Goal: Information Seeking & Learning: Learn about a topic

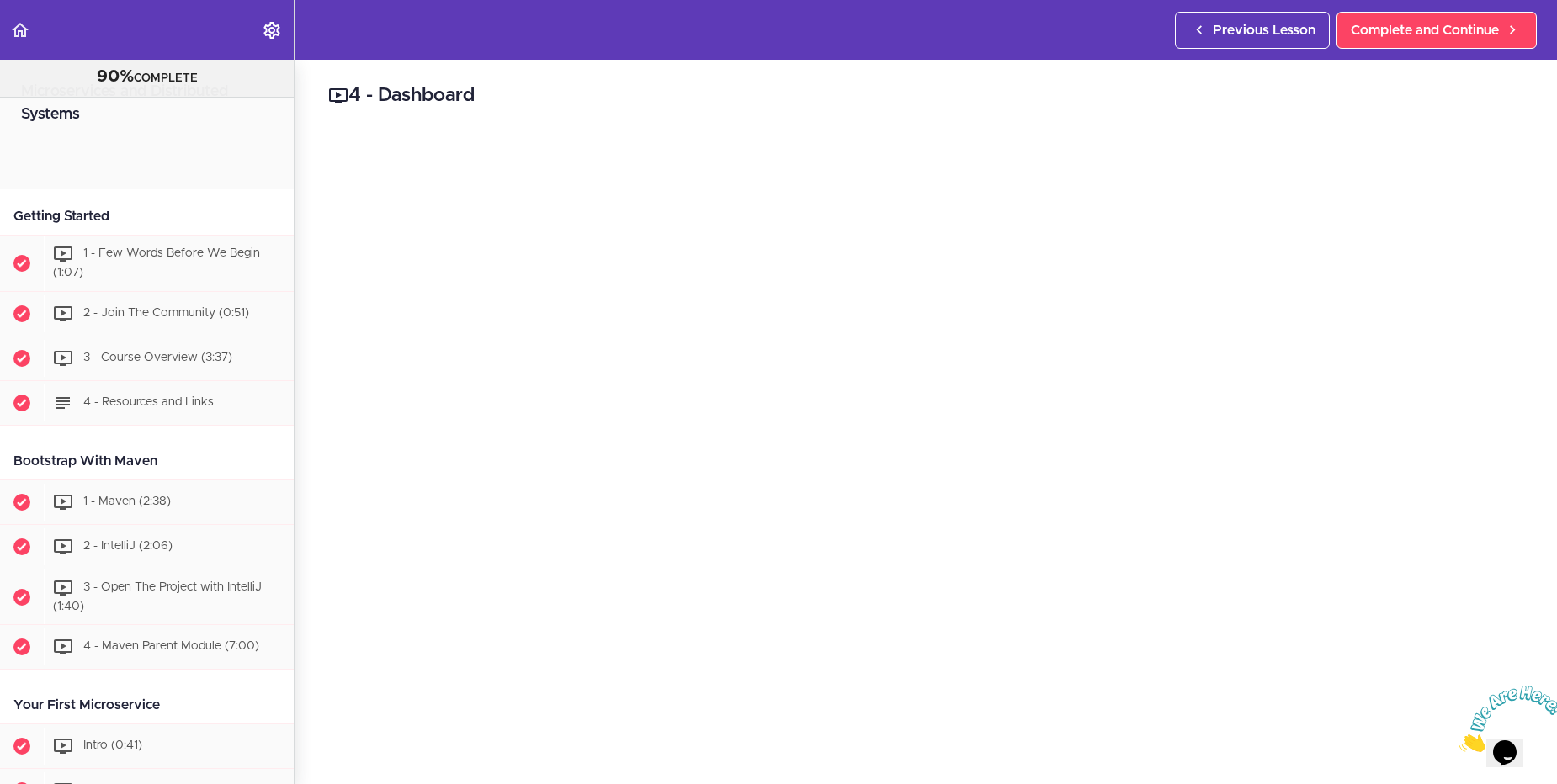
scroll to position [989, 0]
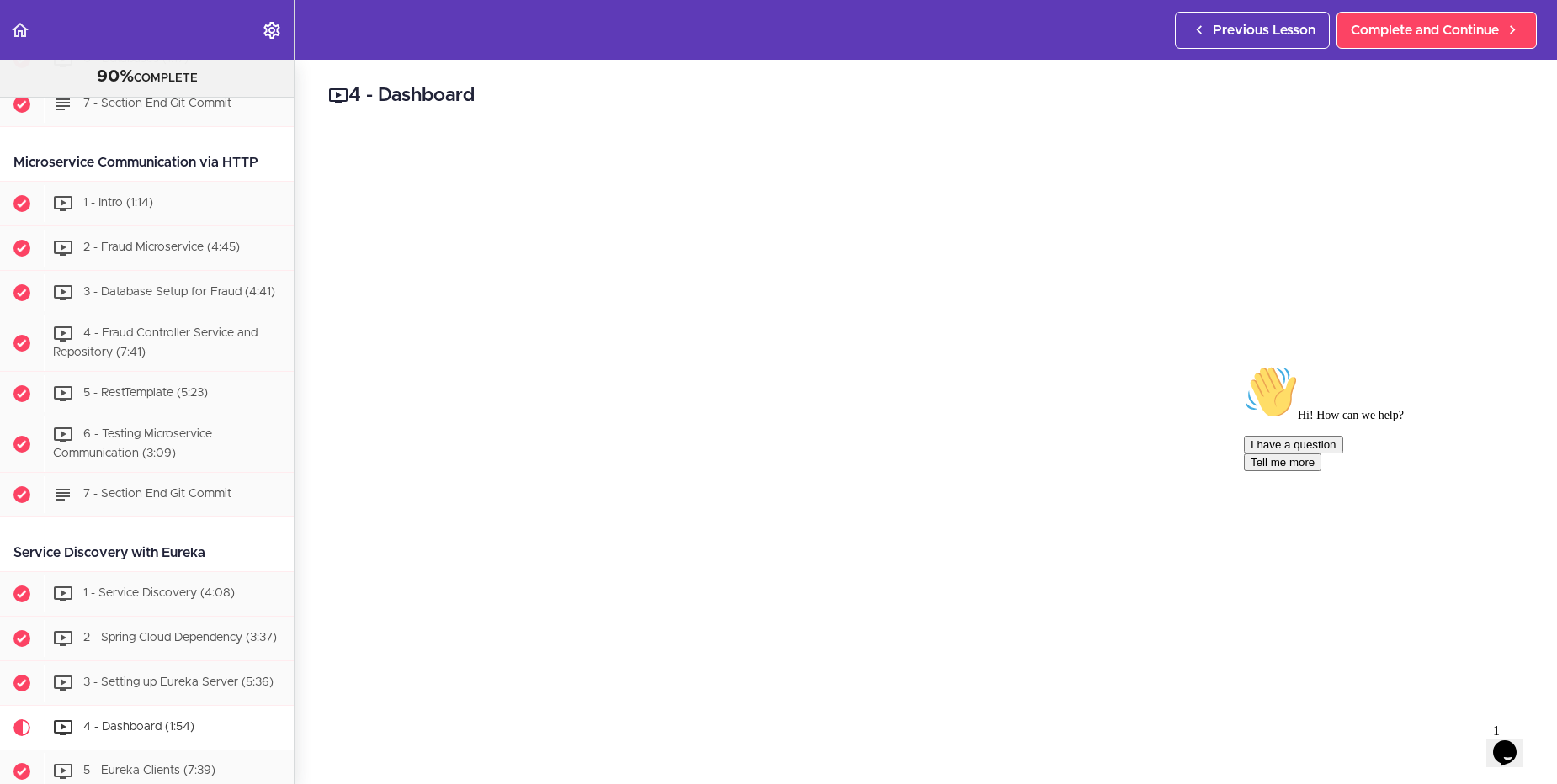
drag, startPoint x: 1390, startPoint y: 69, endPoint x: 787, endPoint y: 107, distance: 604.2
click at [787, 107] on div "4 - Dashboard Complete and Continue 1 - Follow us on LinkedIn 2 - Subscribe to …" at bounding box center [925, 421] width 1263 height 724
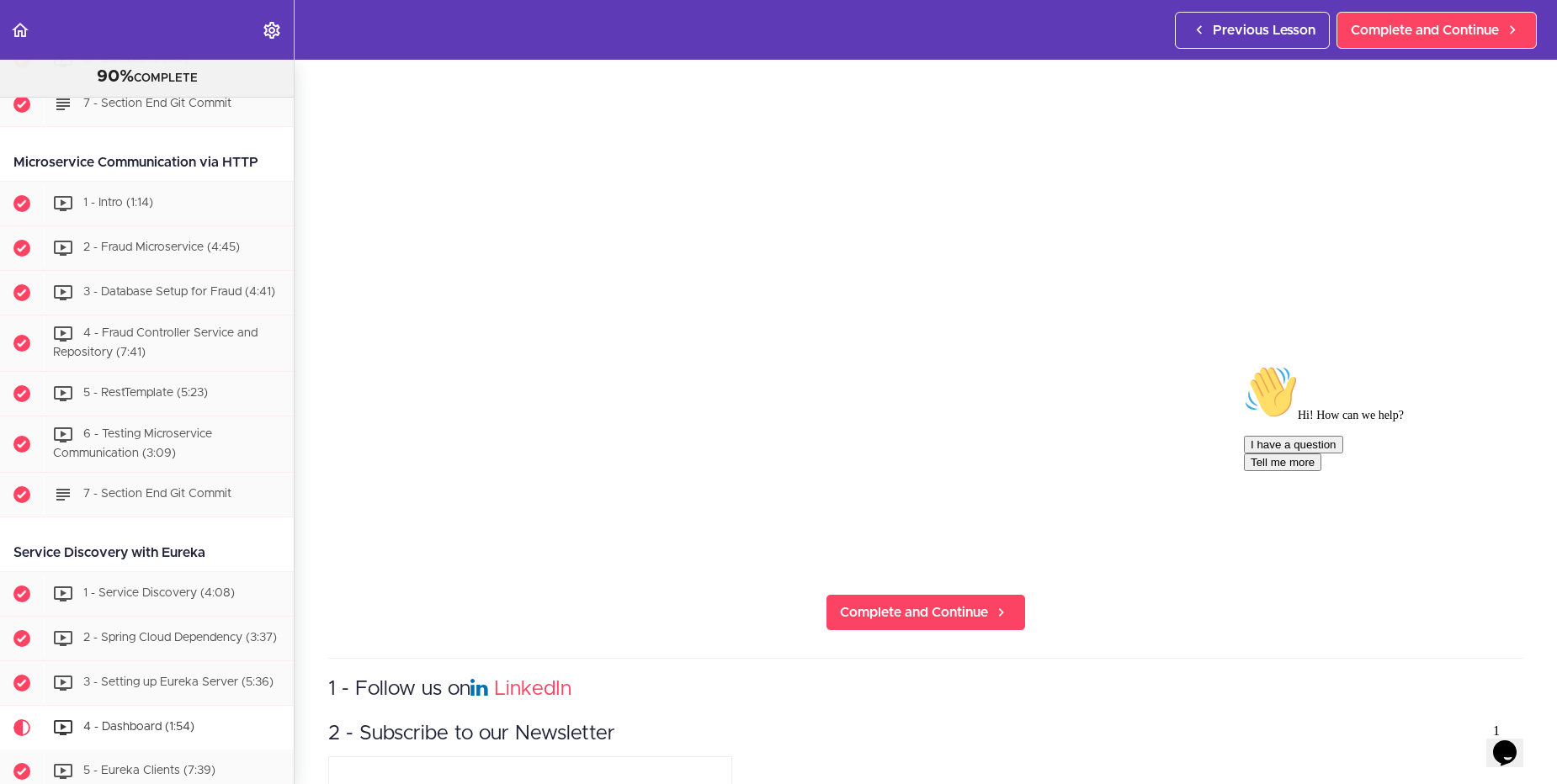
scroll to position [404, 0]
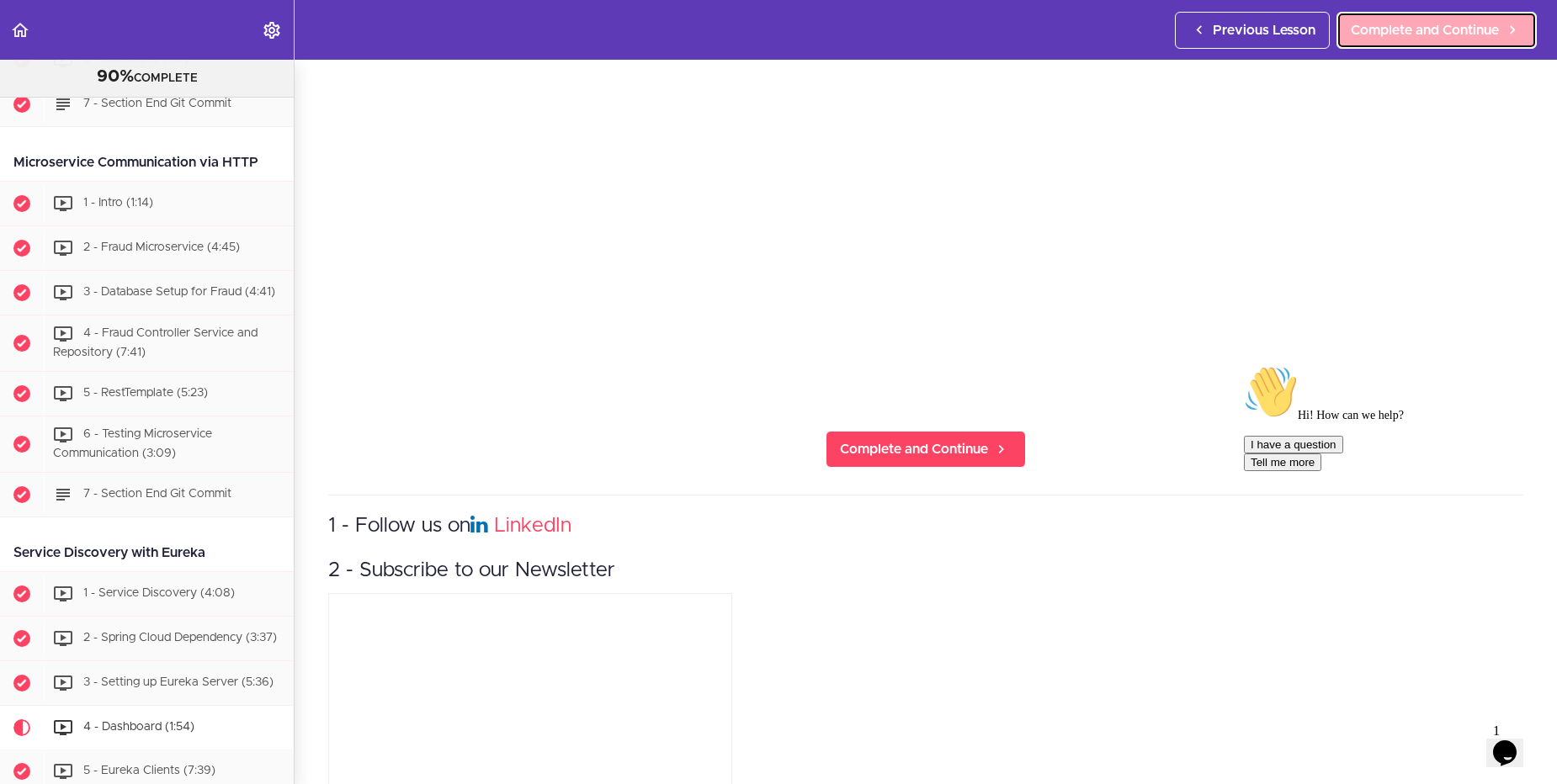
click at [1451, 29] on span "Complete and Continue" at bounding box center [1425, 29] width 148 height 20
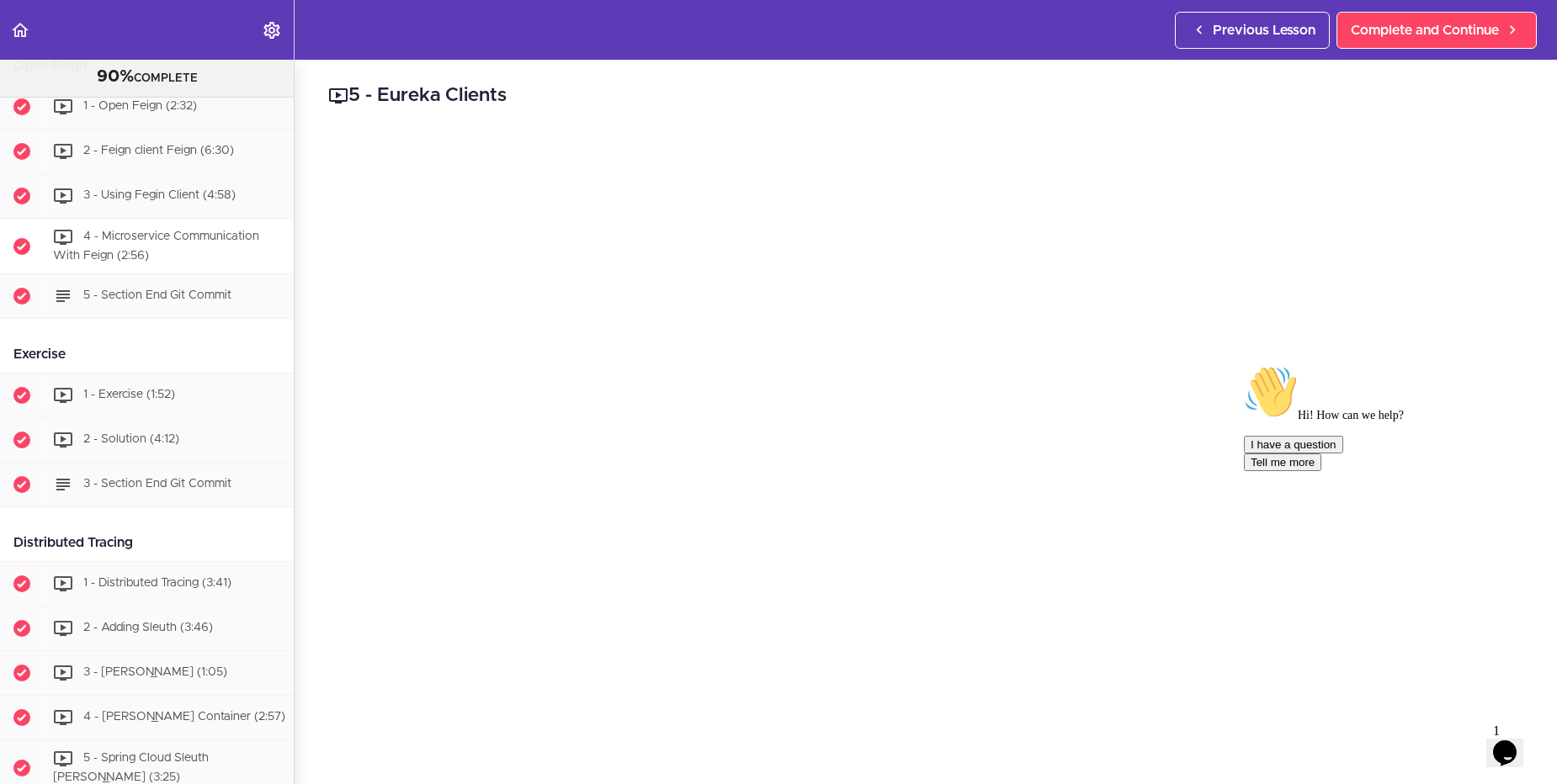
scroll to position [1841, 0]
click at [1504, 749] on icon "Chat widget" at bounding box center [1504, 753] width 23 height 25
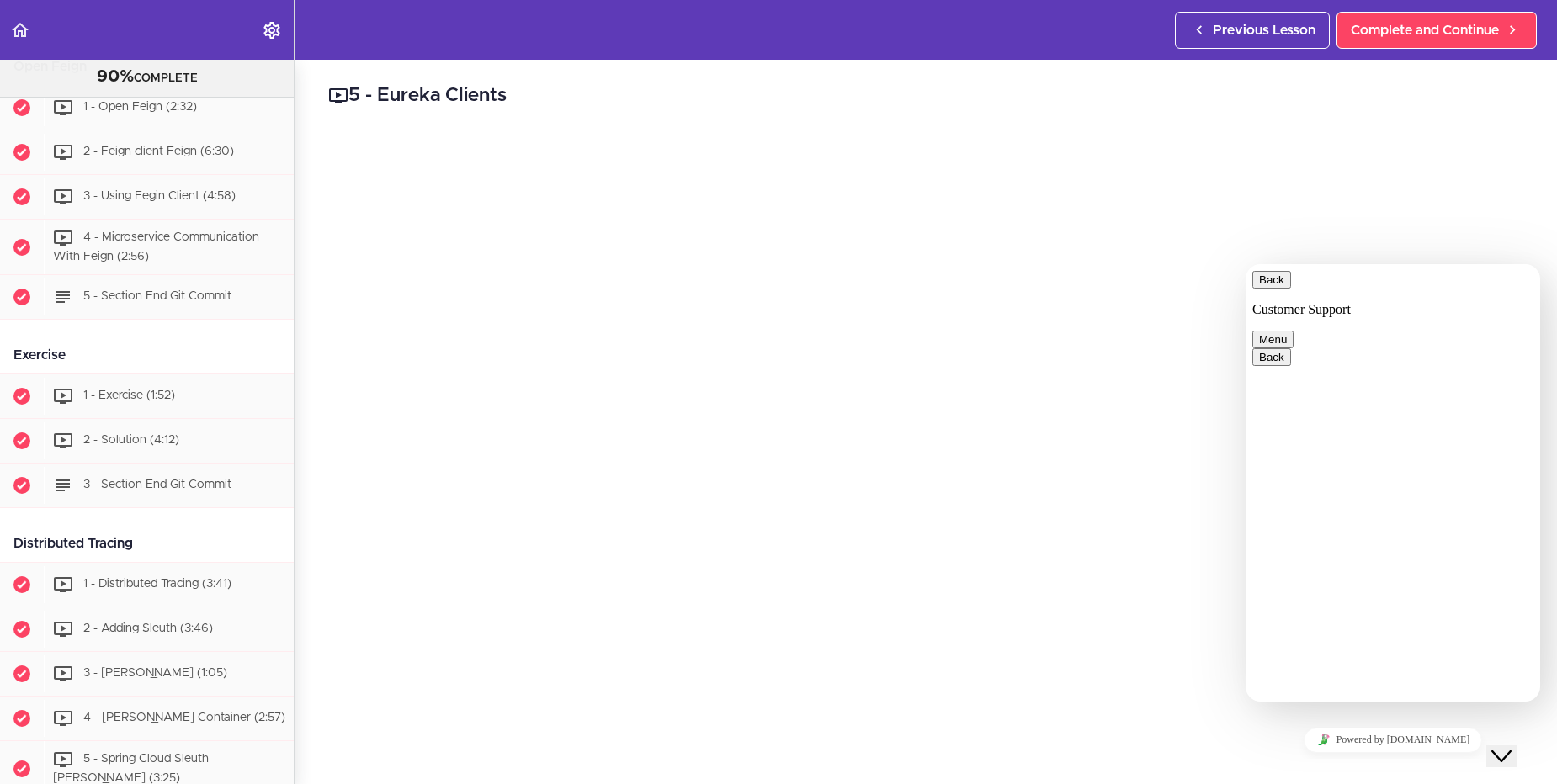
click at [1361, 302] on p "Customer Support" at bounding box center [1393, 310] width 281 height 16
click at [1264, 289] on button "Back" at bounding box center [1271, 280] width 39 height 17
drag, startPoint x: 1514, startPoint y: 738, endPoint x: 1521, endPoint y: 749, distance: 13.0
click at [1512, 747] on icon "Close Chat This icon closes the chat window." at bounding box center [1501, 756] width 20 height 20
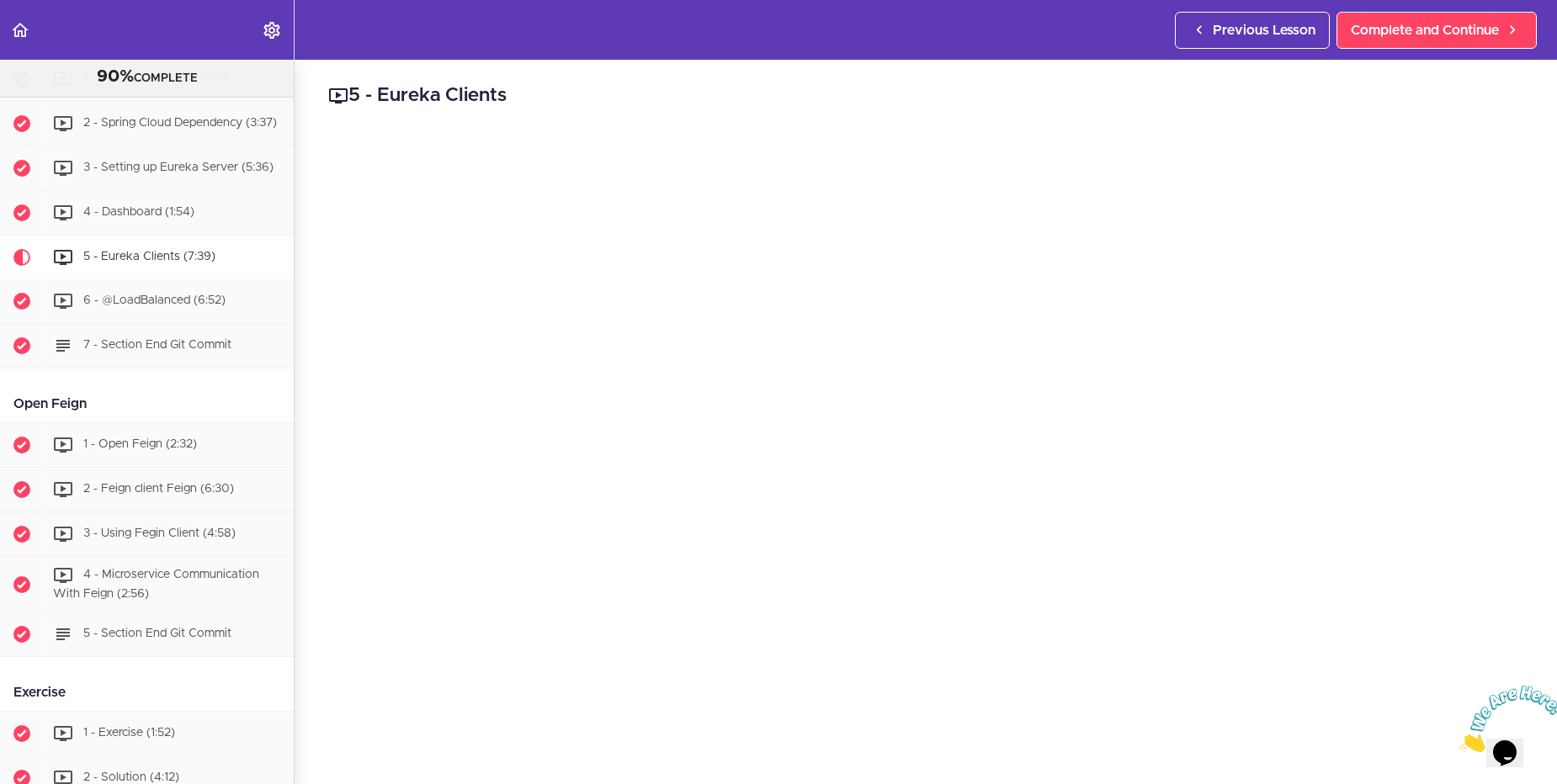
scroll to position [1539, 0]
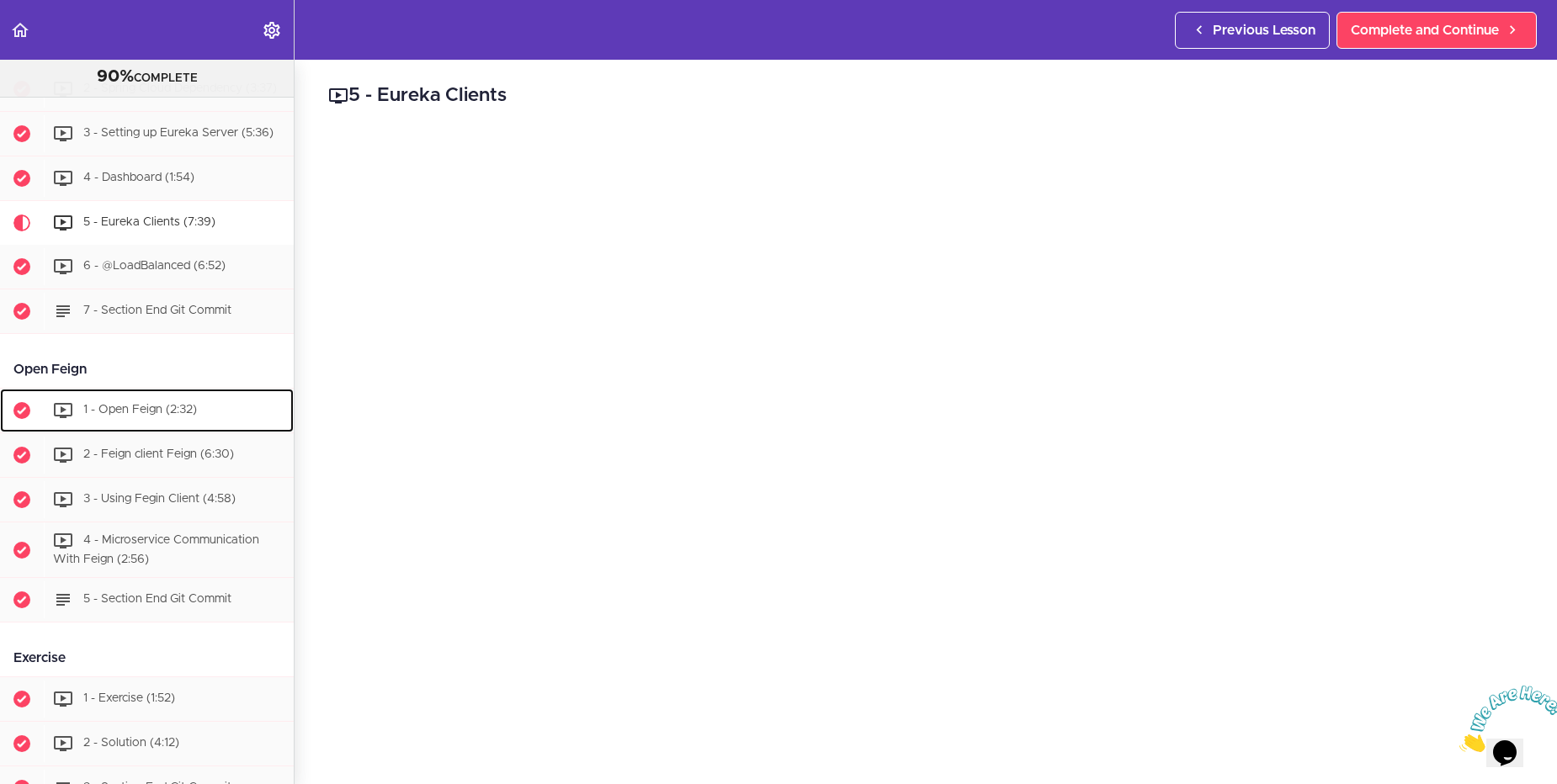
click at [147, 415] on span "1 - Open Feign (2:32)" at bounding box center [139, 410] width 113 height 12
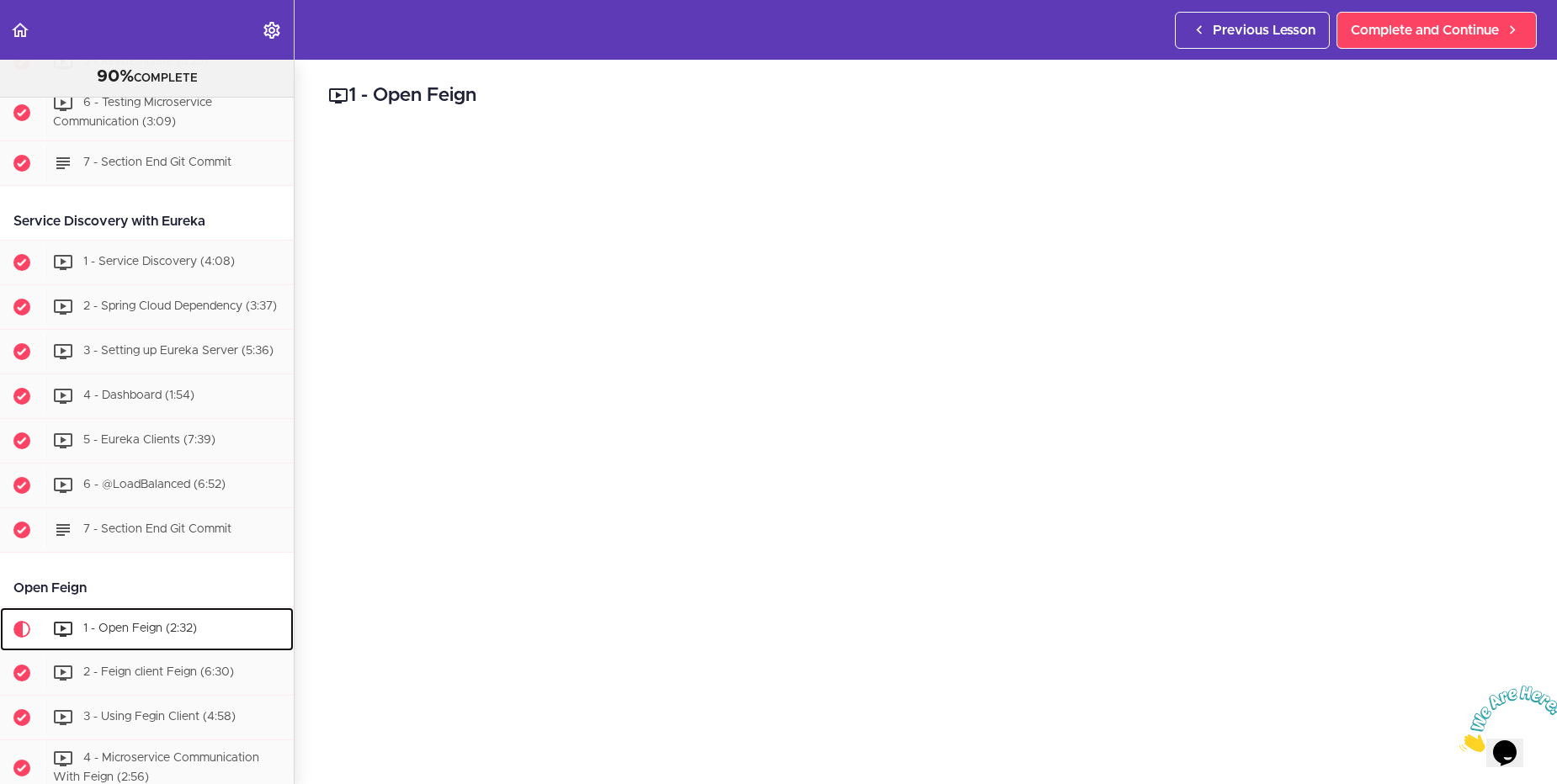
scroll to position [1323, 0]
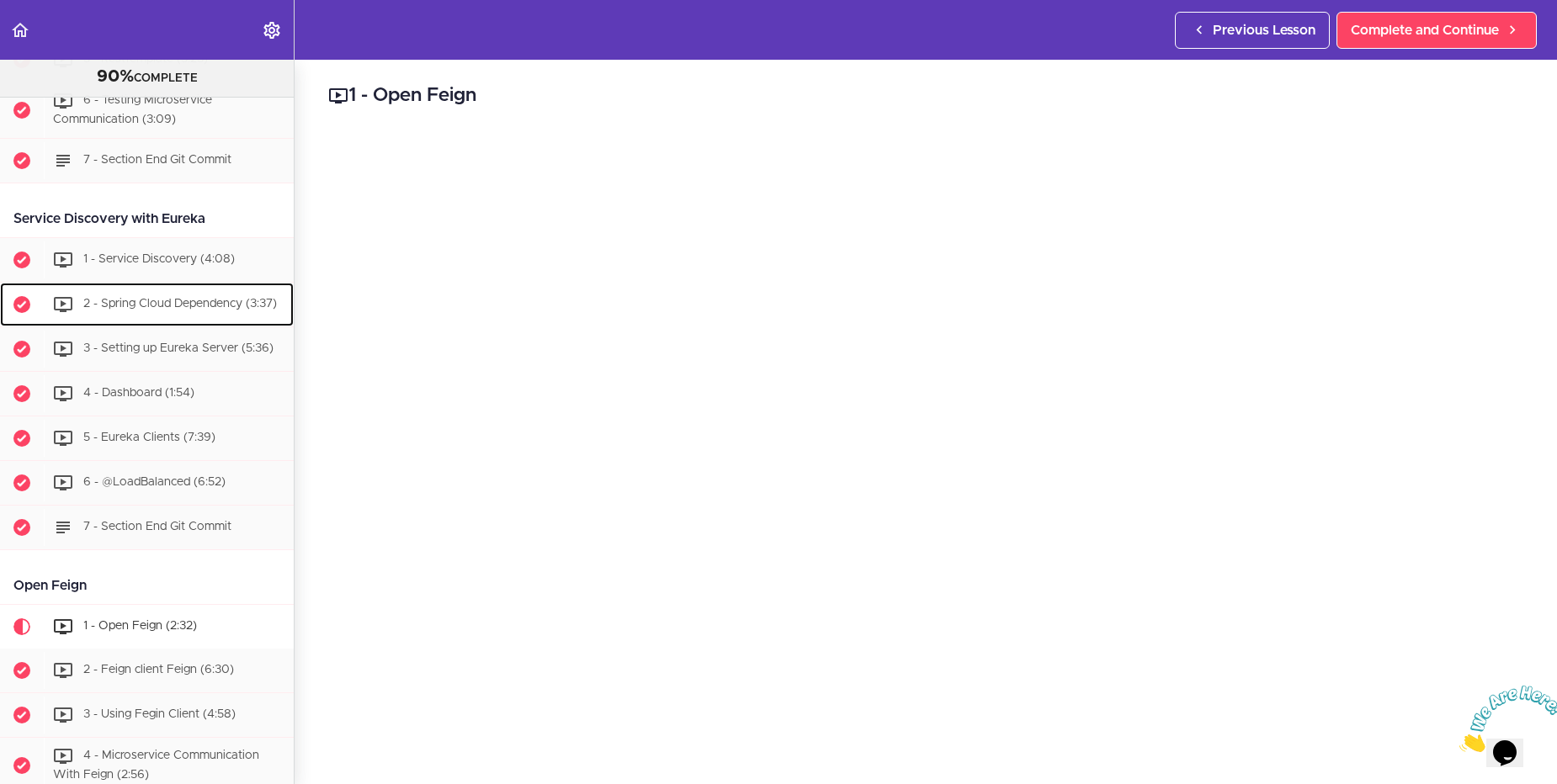
click at [167, 301] on div "2 - Spring Cloud Dependency (3:37)" at bounding box center [169, 305] width 250 height 37
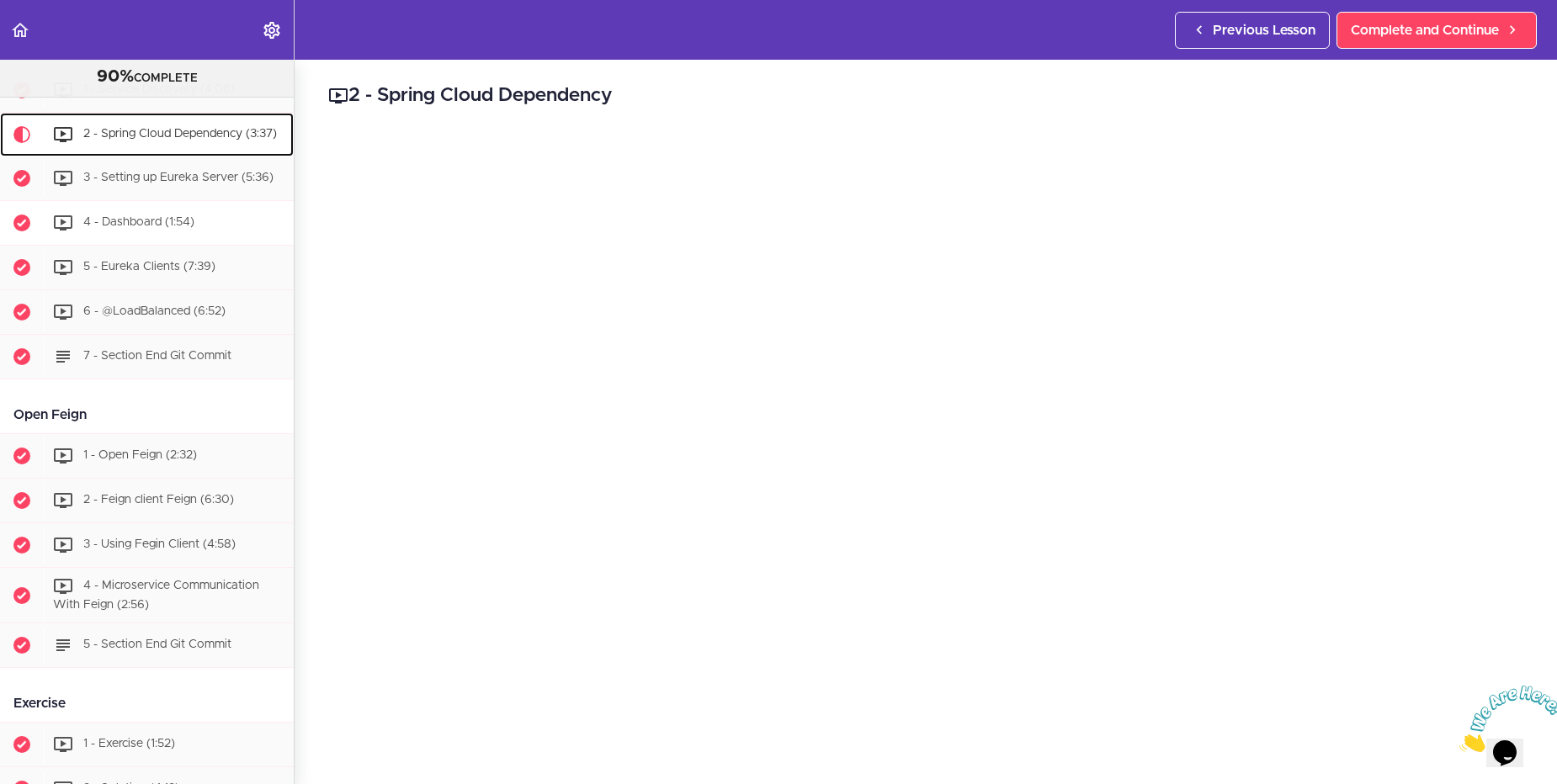
scroll to position [1494, 0]
click at [184, 196] on div "3 - Setting up Eureka Server (5:36)" at bounding box center [169, 177] width 250 height 37
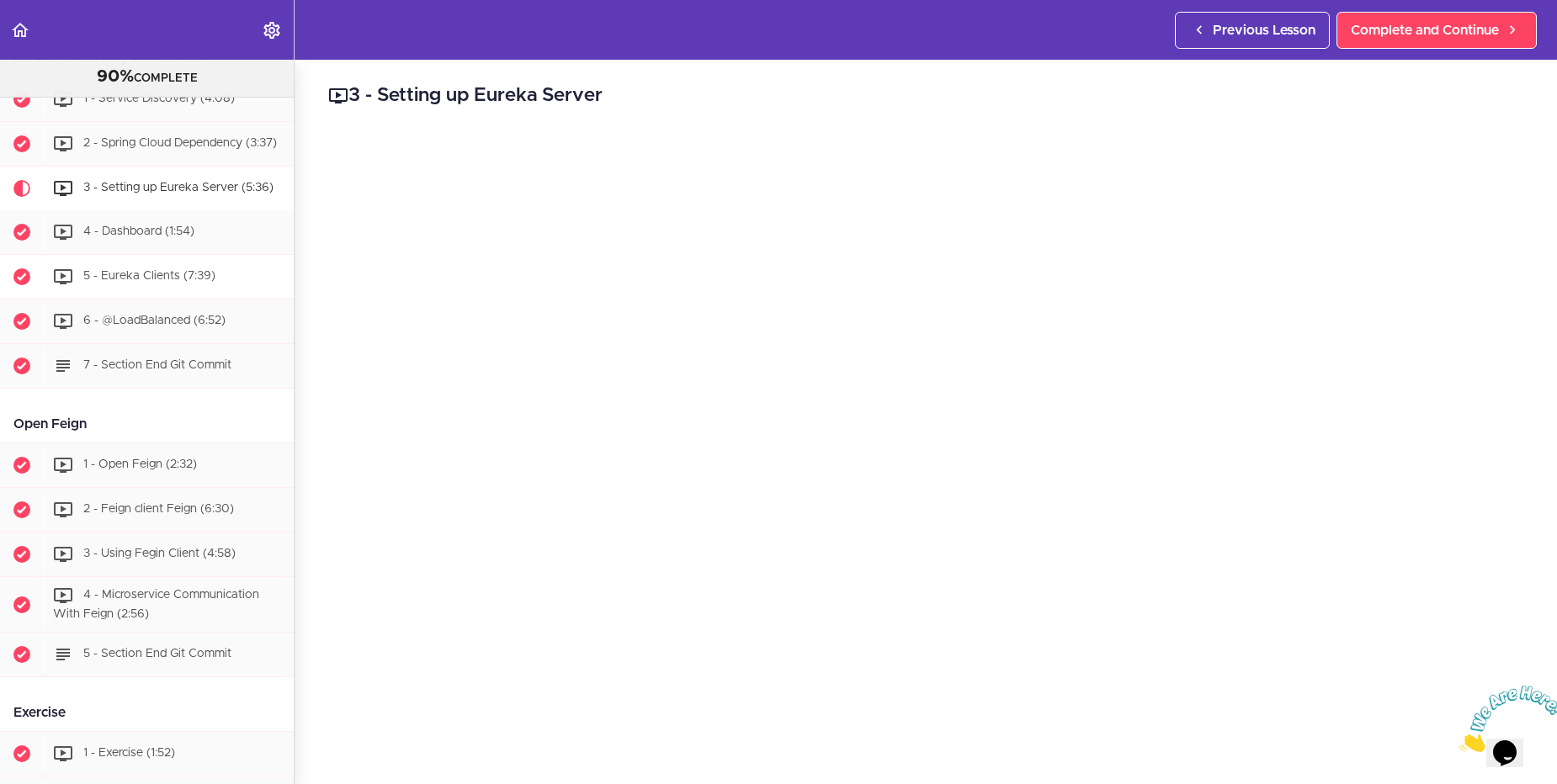
scroll to position [1449, 0]
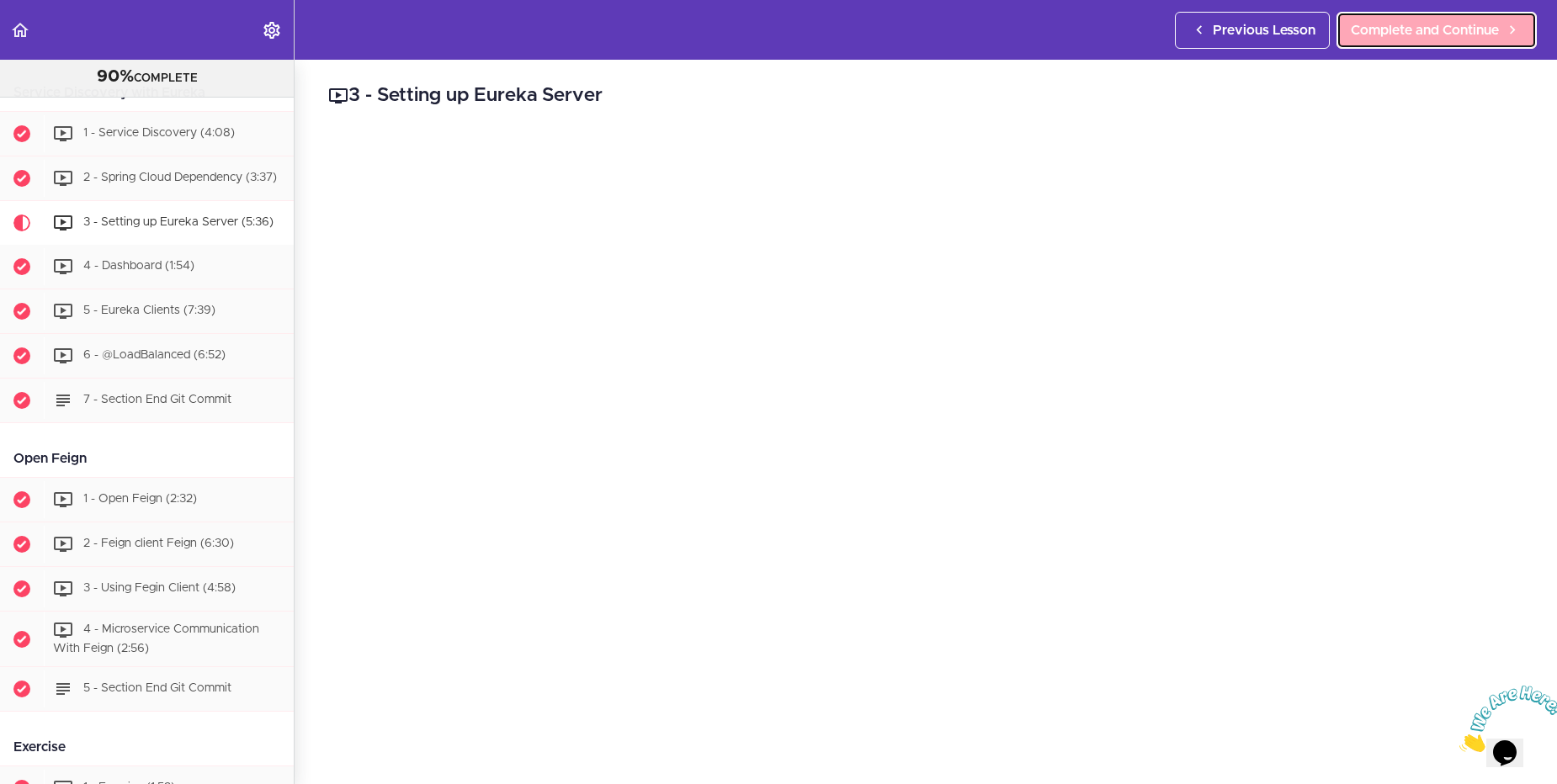
click at [1466, 40] on span "Complete and Continue" at bounding box center [1425, 29] width 148 height 20
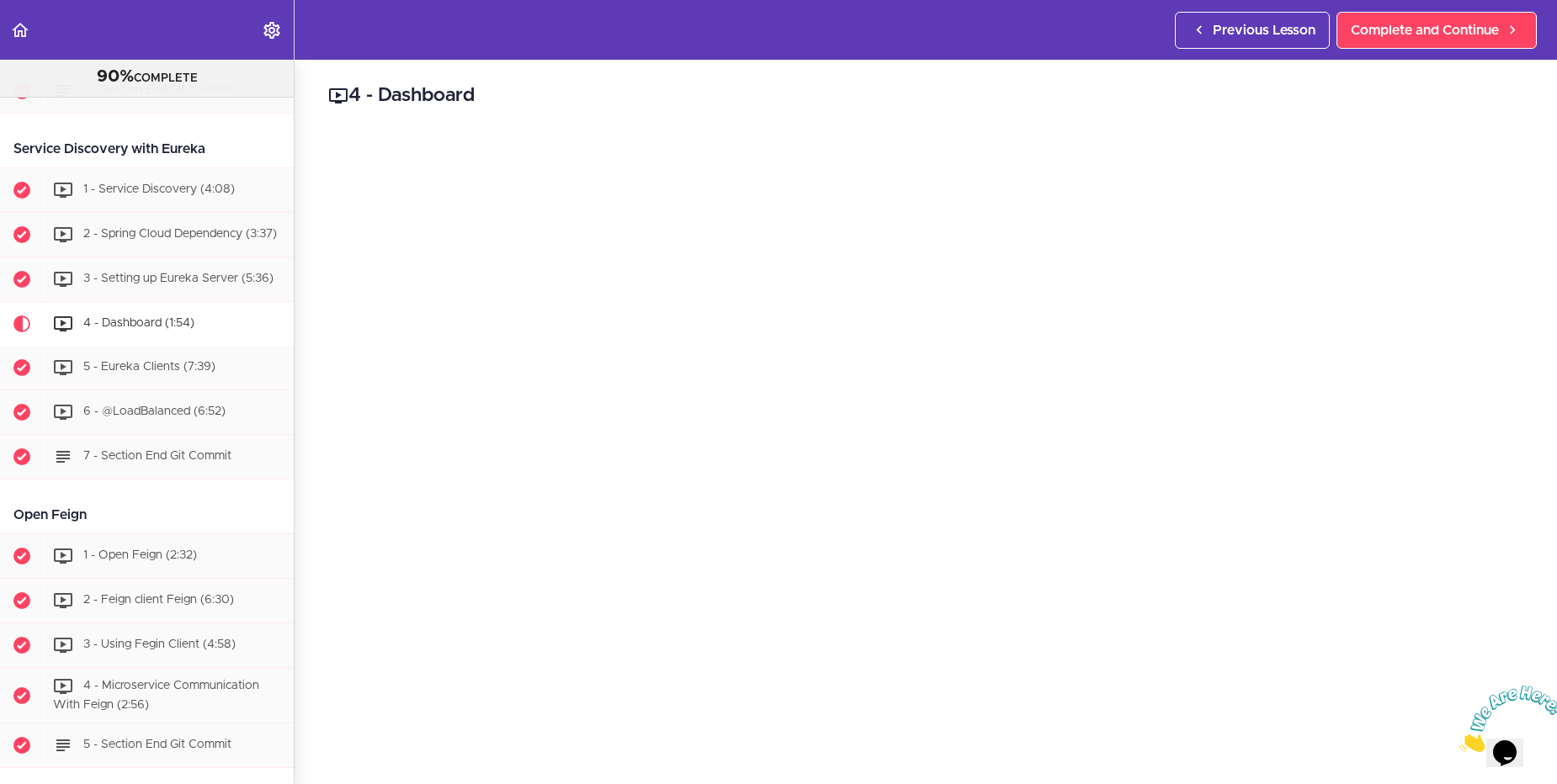
scroll to position [101, 0]
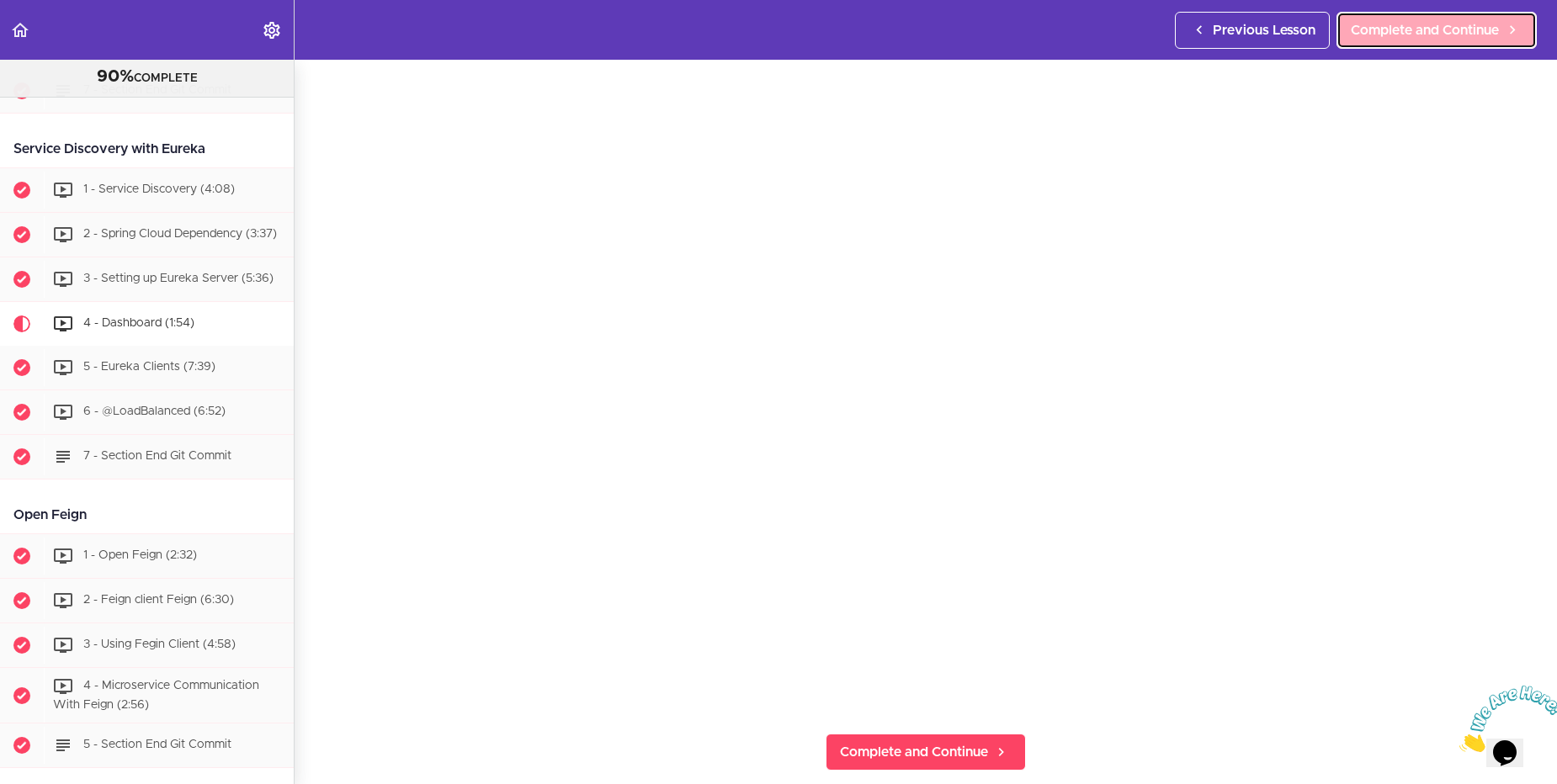
click at [1439, 46] on link "Complete and Continue" at bounding box center [1436, 30] width 200 height 37
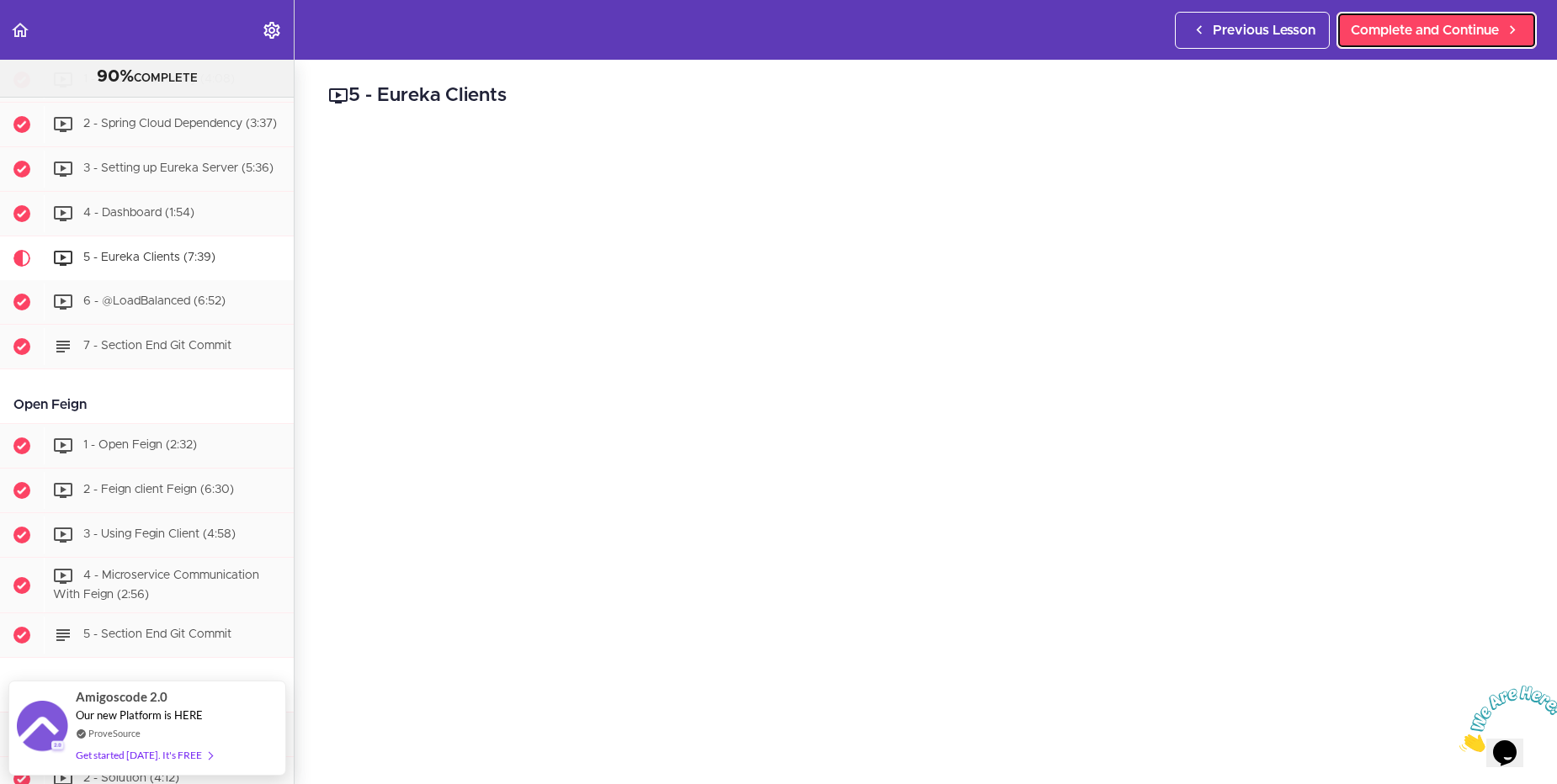
scroll to position [1539, 0]
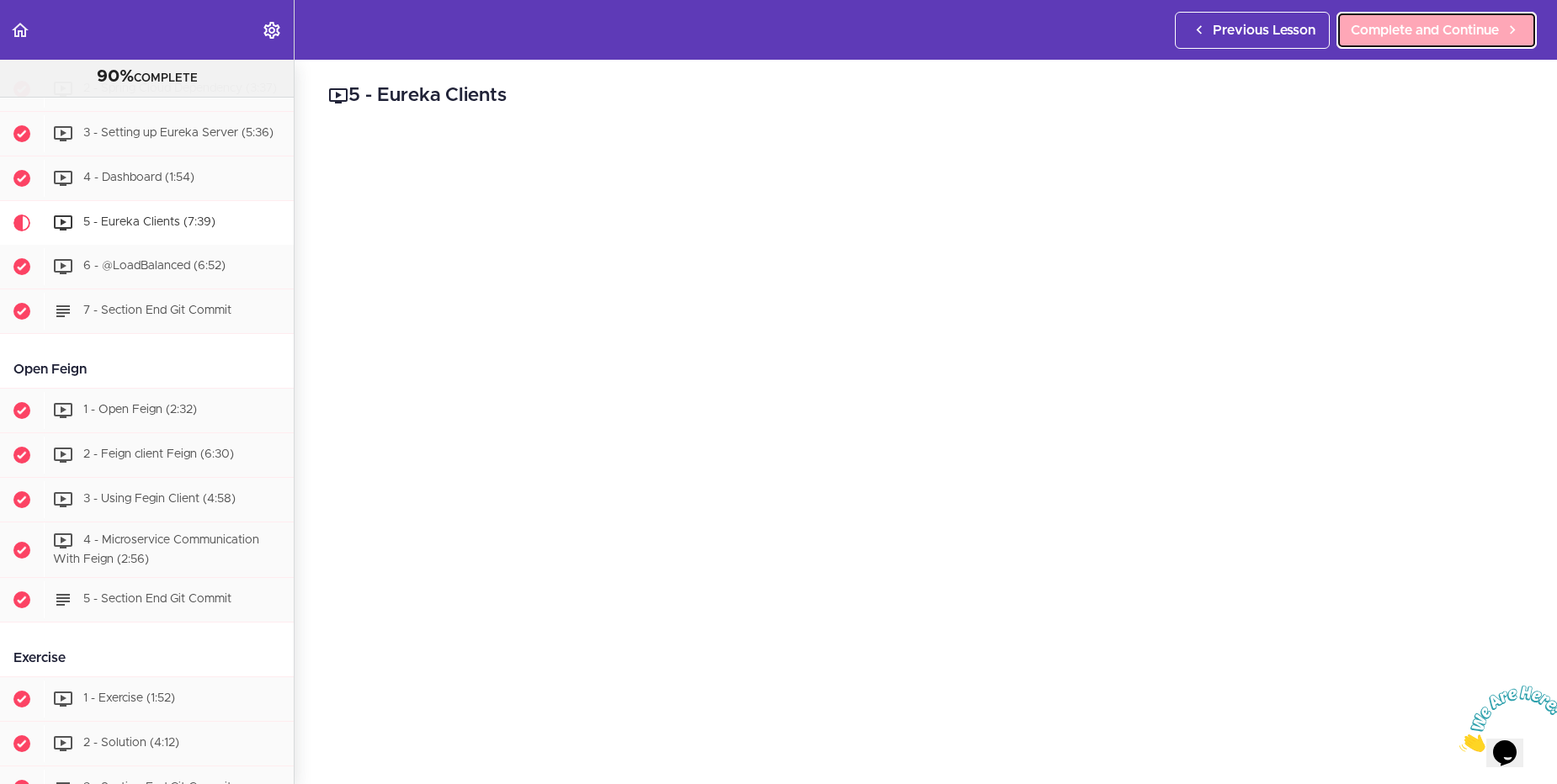
click at [1425, 31] on span "Complete and Continue" at bounding box center [1425, 29] width 148 height 20
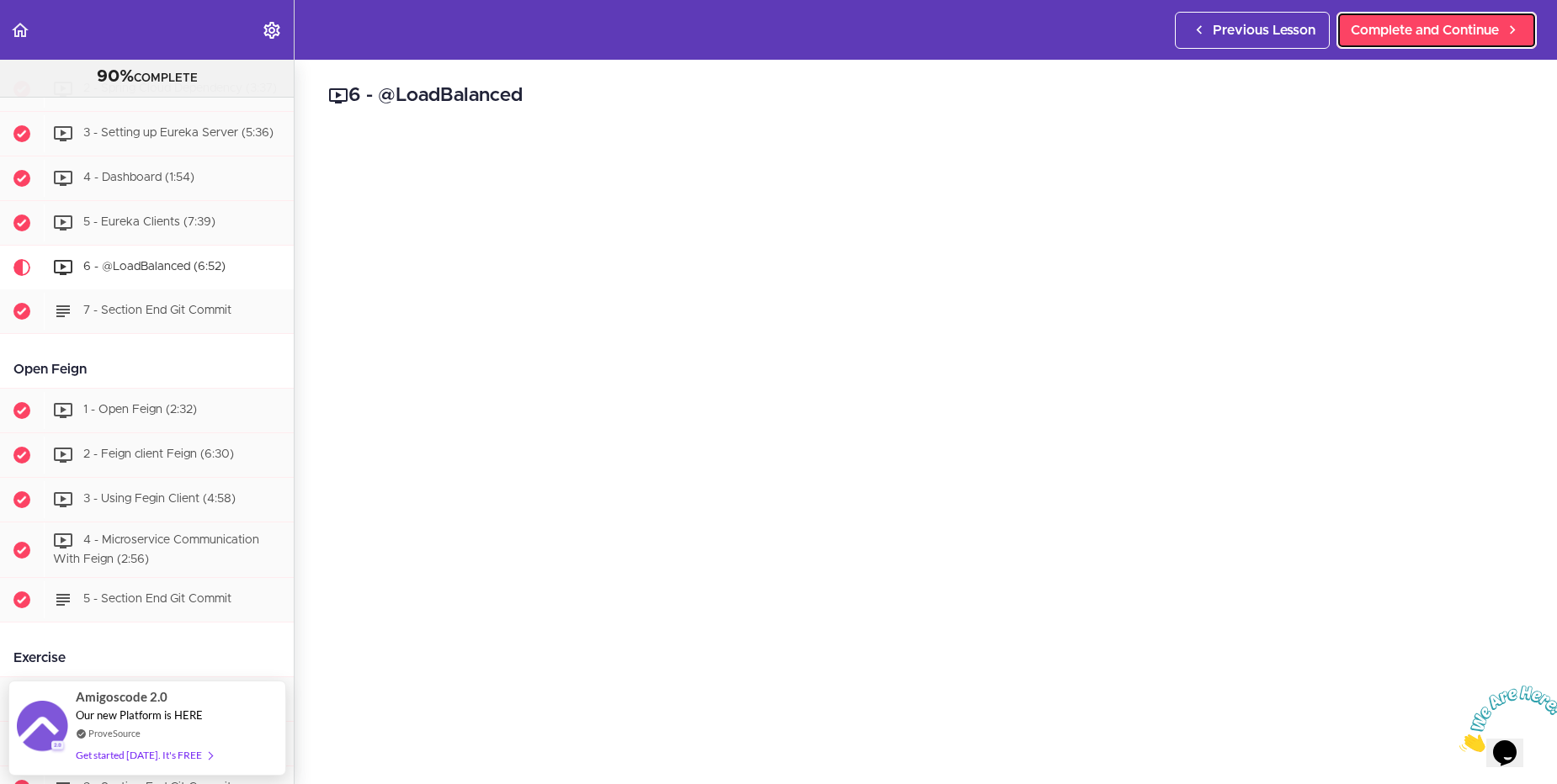
scroll to position [1684, 0]
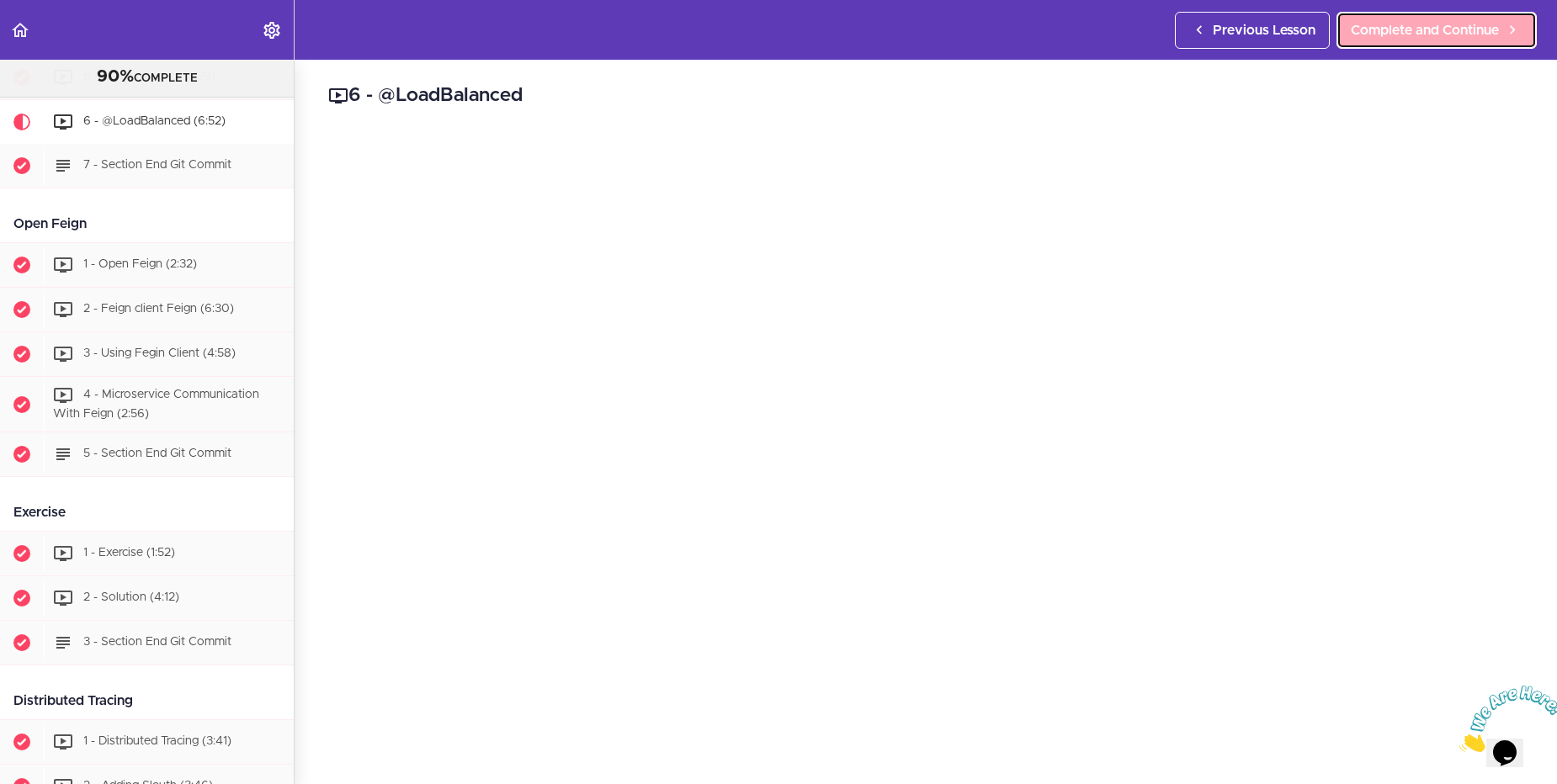
click at [1388, 32] on span "Complete and Continue" at bounding box center [1425, 29] width 148 height 20
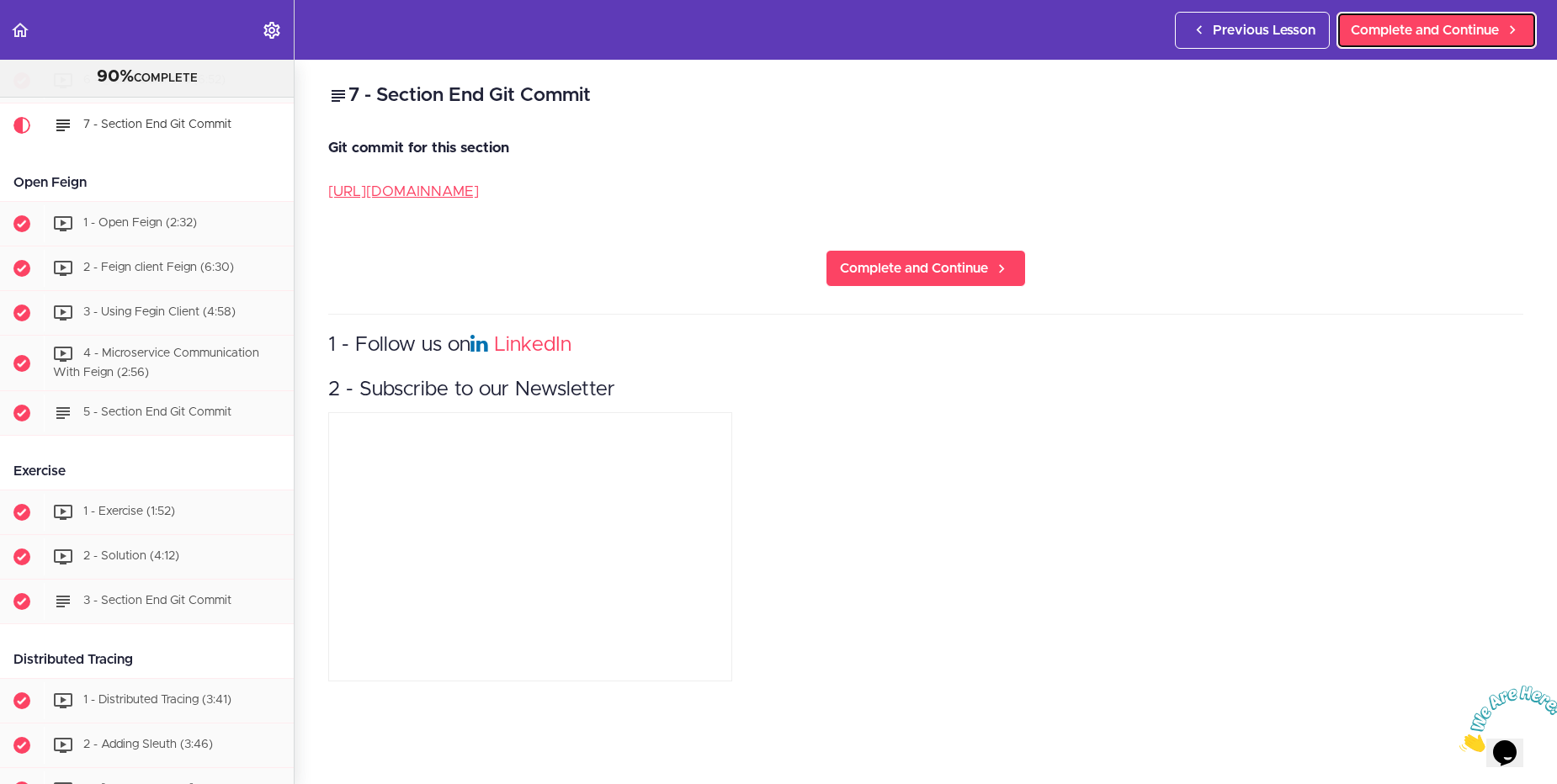
scroll to position [1728, 0]
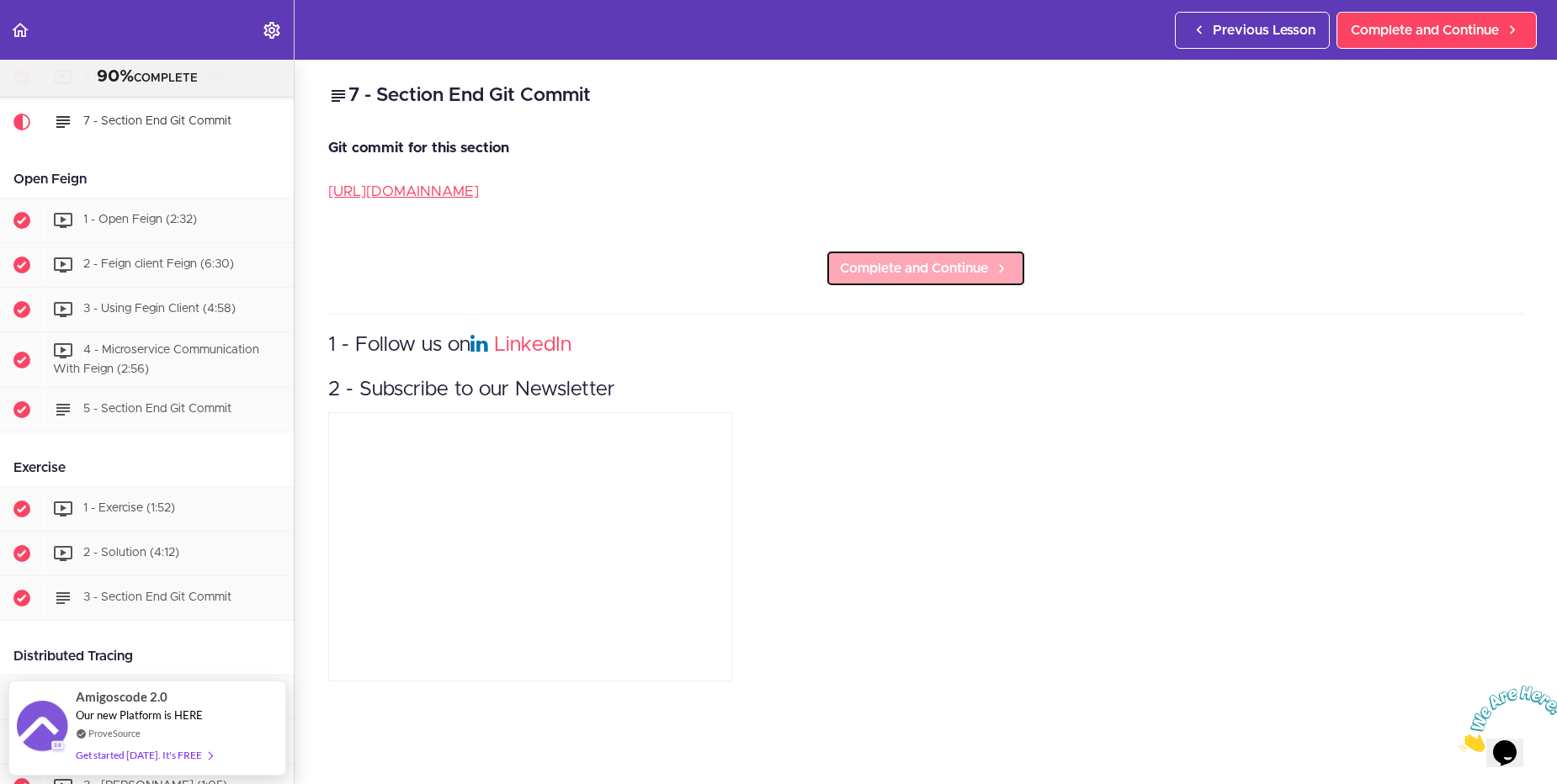
click at [1004, 264] on icon at bounding box center [1001, 268] width 20 height 17
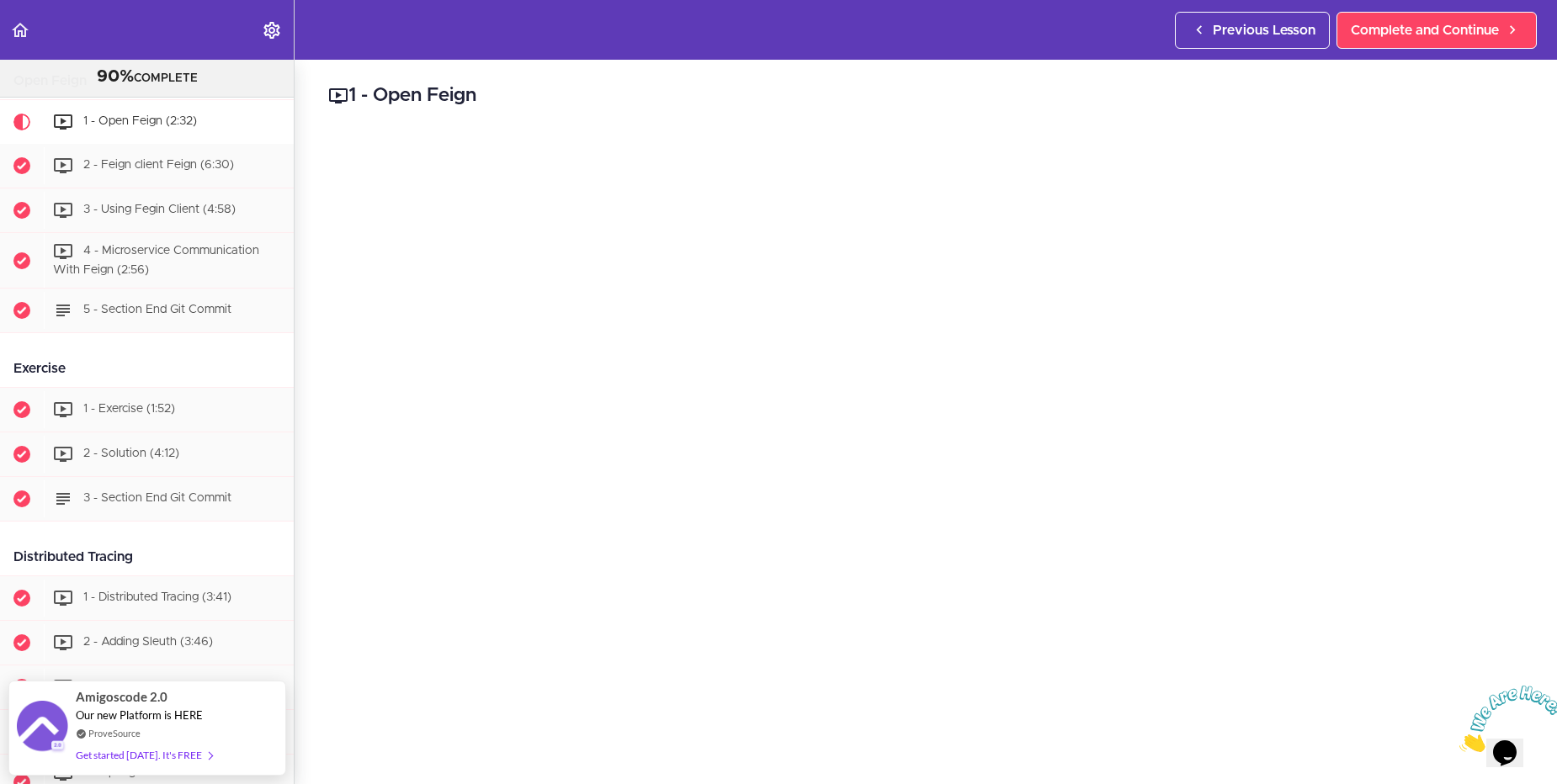
scroll to position [202, 0]
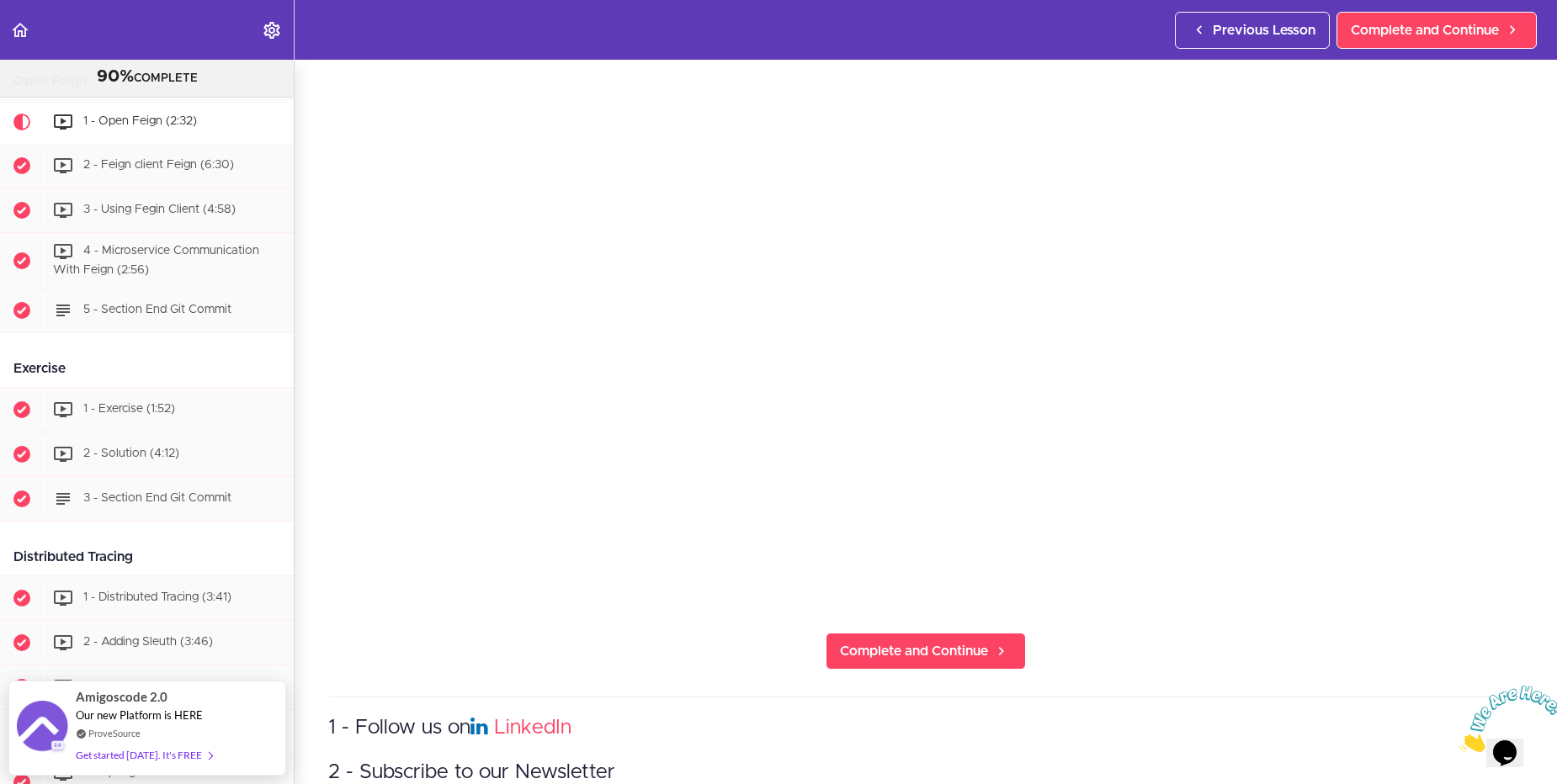
click at [1367, 607] on section "Microservices and Distributed Systems 90% COMPLETE Getting Started 1 - Few Word…" at bounding box center [778, 421] width 1557 height 724
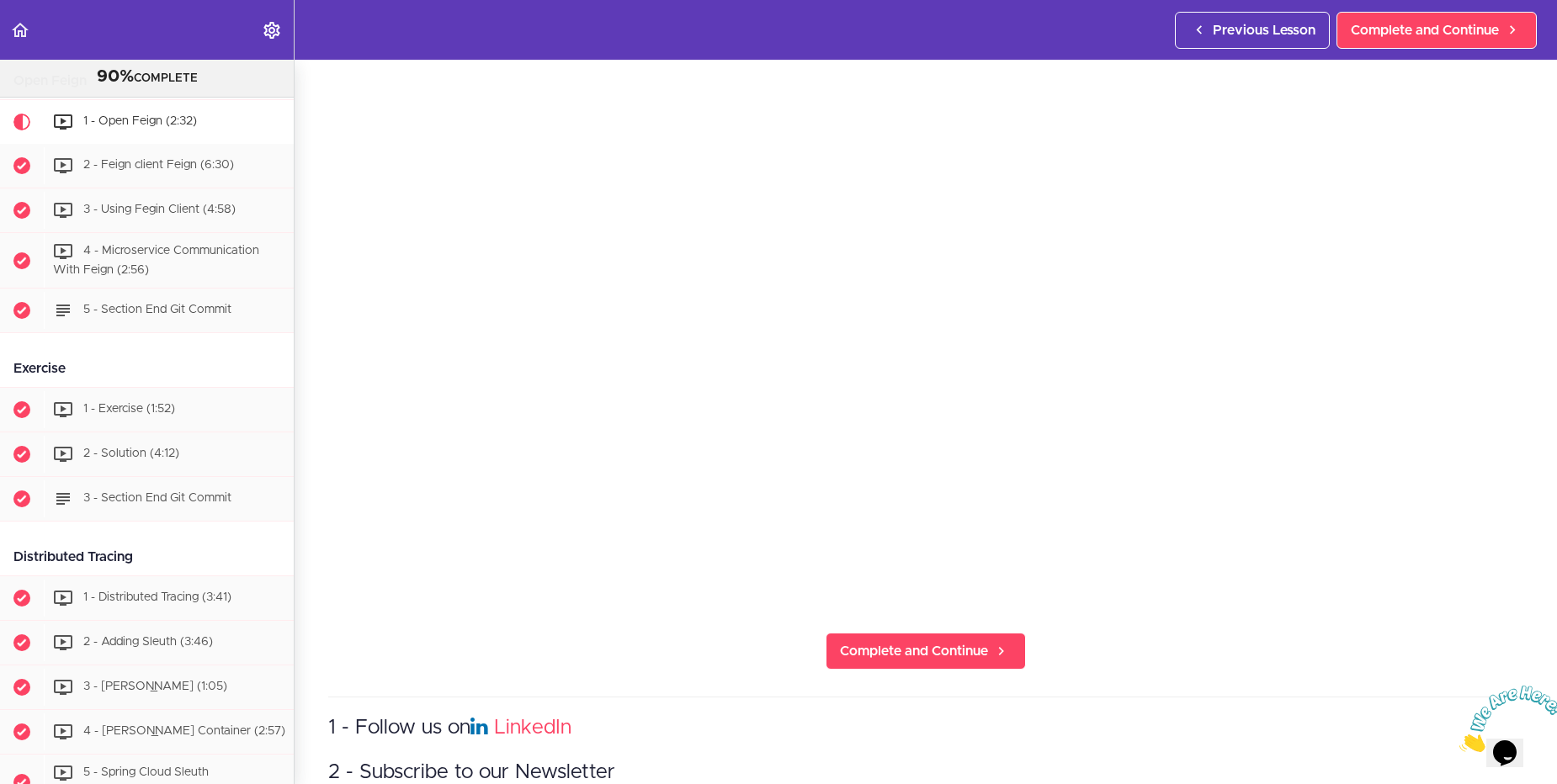
scroll to position [0, 0]
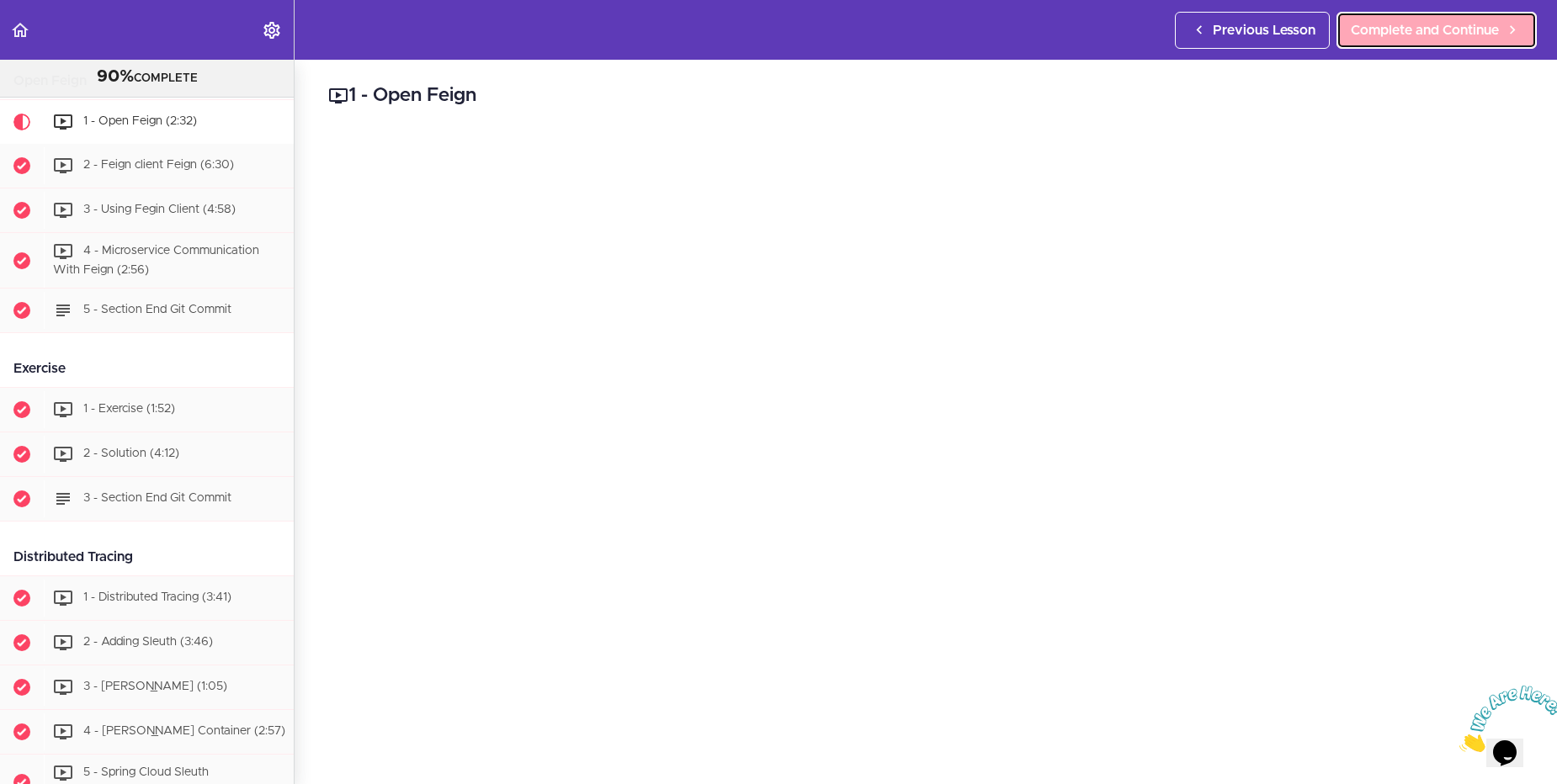
click at [1491, 30] on span "Complete and Continue" at bounding box center [1425, 29] width 148 height 20
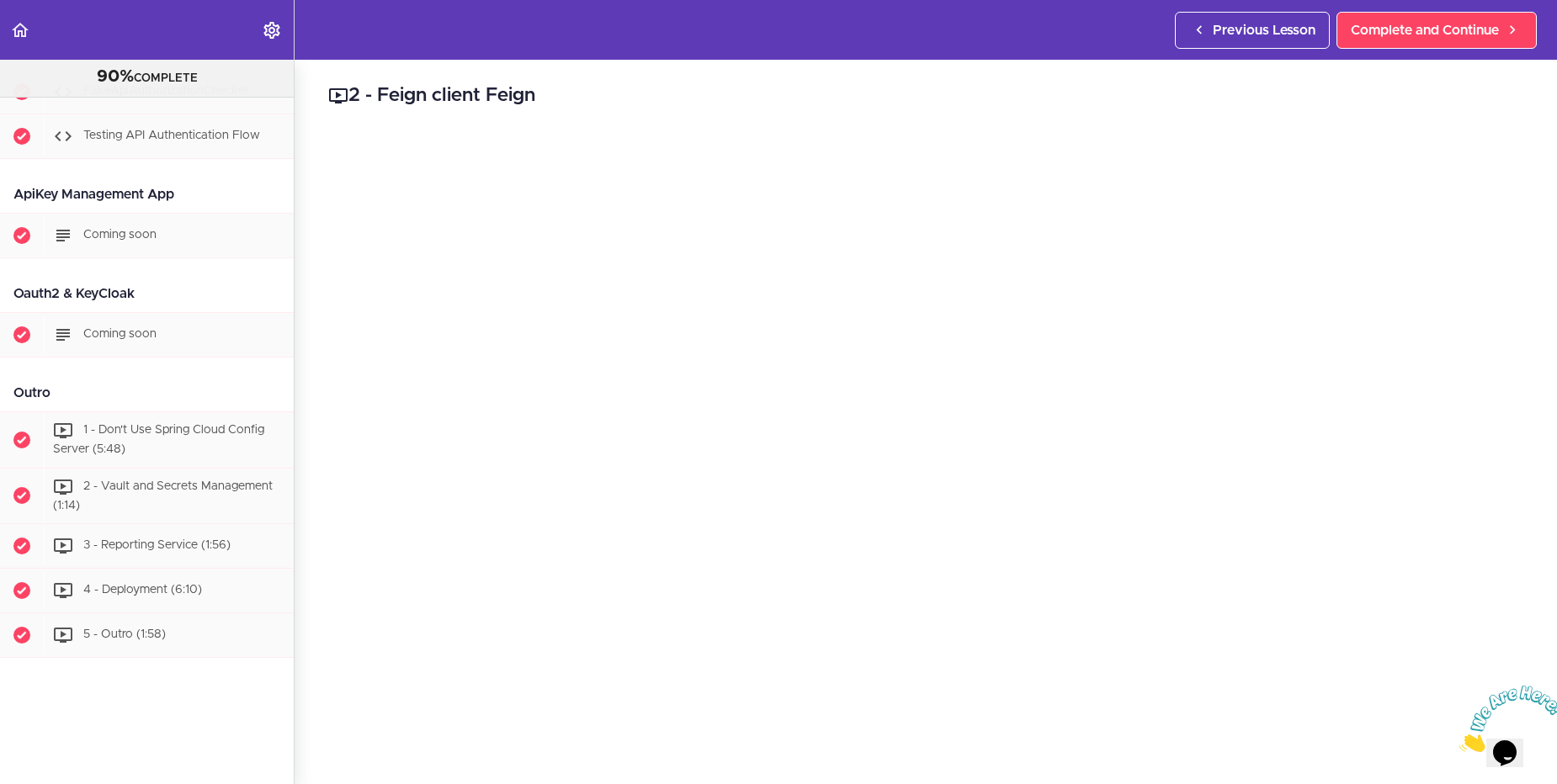
scroll to position [9749, 0]
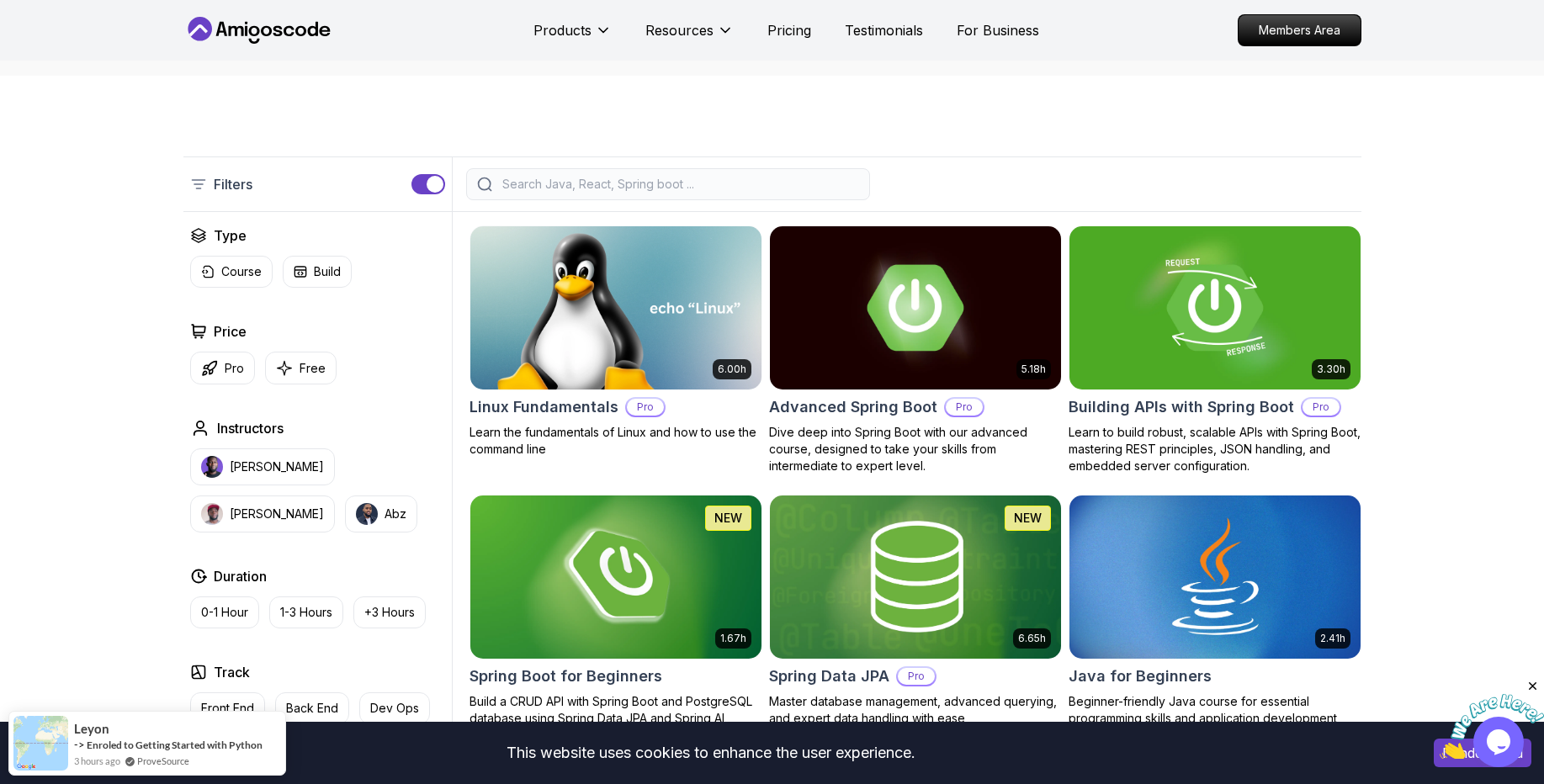
scroll to position [1915, 0]
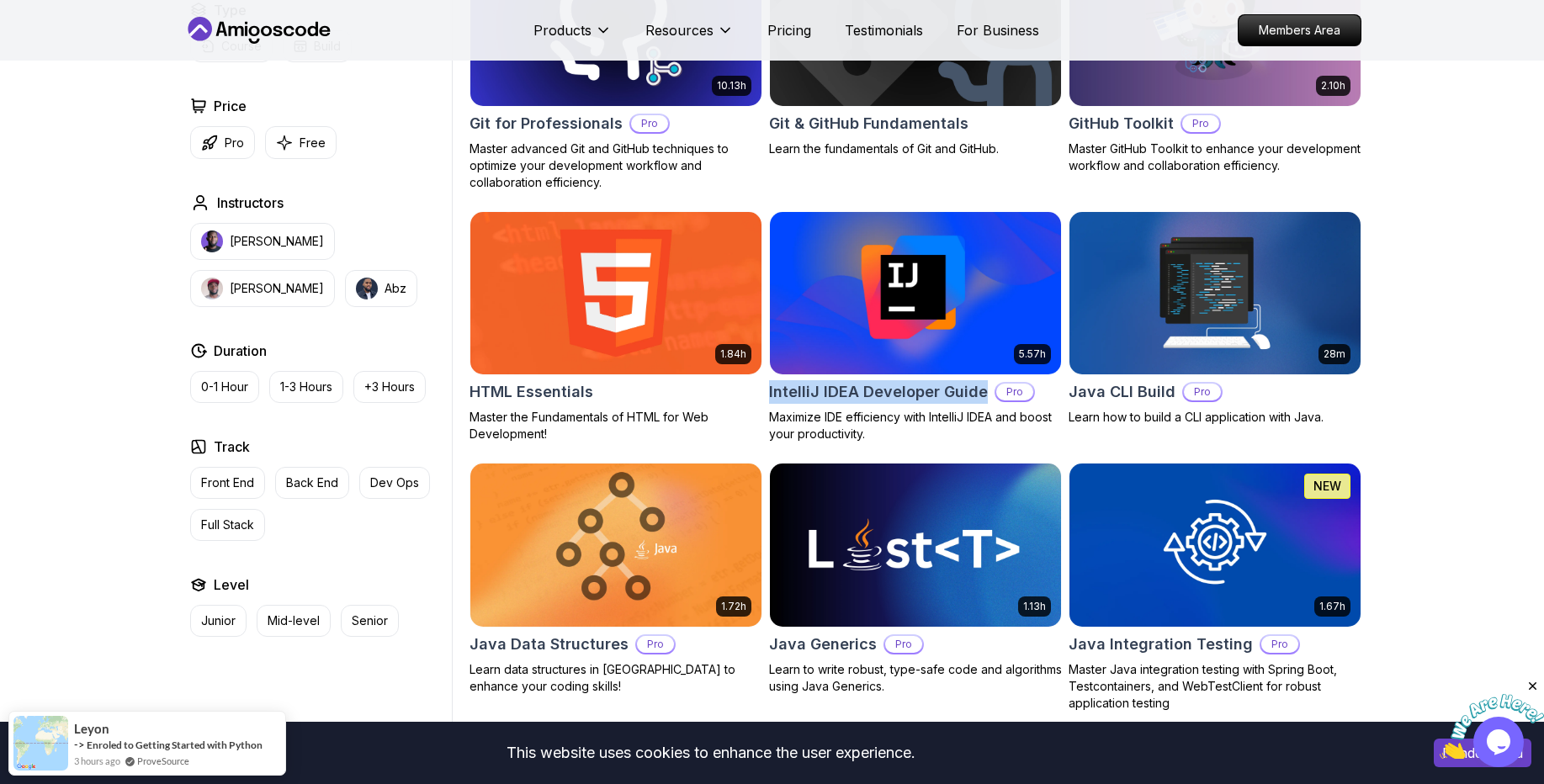
drag, startPoint x: 767, startPoint y: 394, endPoint x: 982, endPoint y: 387, distance: 215.1
click at [982, 387] on div "6.00h Linux Fundamentals Pro Learn the fundamentals of Linux and how to use the…" at bounding box center [916, 763] width 892 height 4302
copy h2 "IntelliJ IDEA Developer Guide"
